Goal: Information Seeking & Learning: Learn about a topic

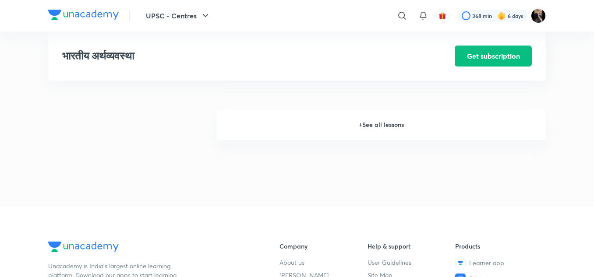
scroll to position [1242, 0]
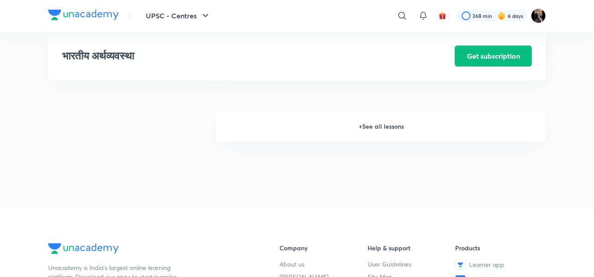
click at [378, 129] on h6 "+ See all lessons" at bounding box center [380, 126] width 329 height 31
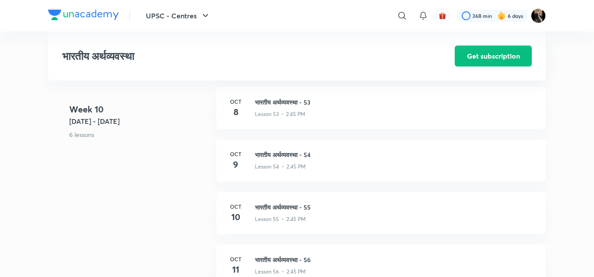
scroll to position [3458, 0]
click at [278, 102] on h3 "भारतीय अर्थव्यवस्था - 53" at bounding box center [395, 102] width 280 height 9
